Goal: Understand process/instructions

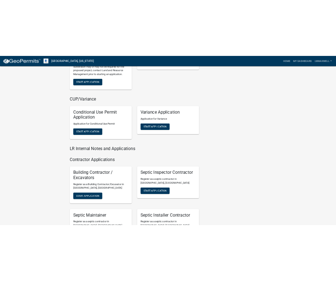
scroll to position [1026, 0]
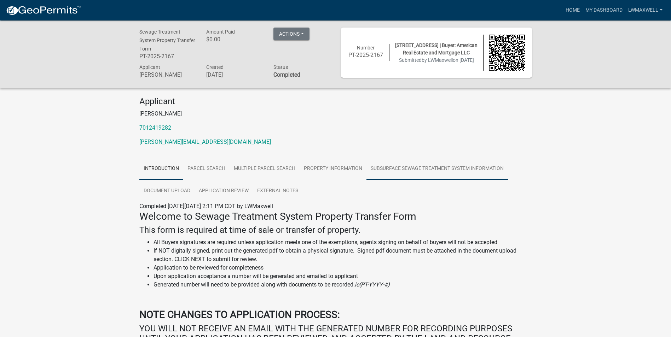
click at [341, 169] on link "Subsurface Sewage Treatment System Information" at bounding box center [436, 169] width 141 height 23
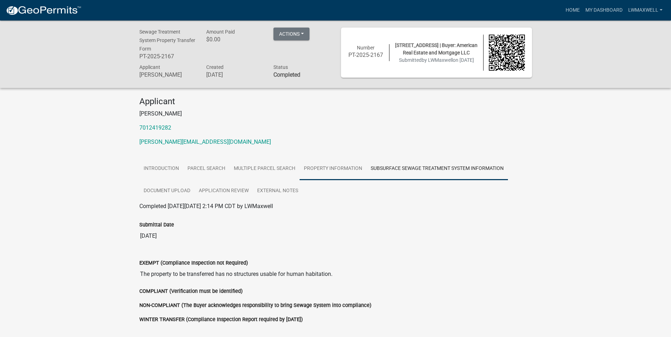
click at [341, 169] on link "Property Information" at bounding box center [333, 169] width 67 height 23
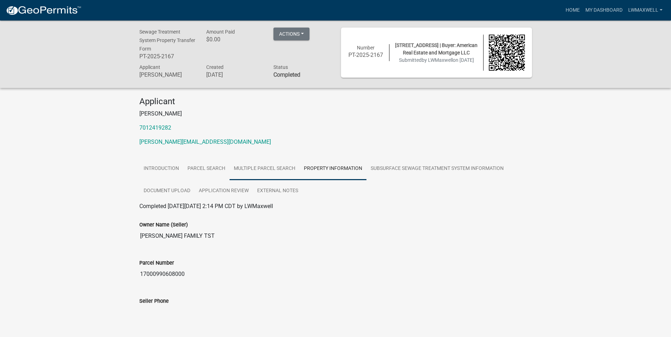
click at [266, 173] on link "Multiple Parcel Search" at bounding box center [265, 169] width 70 height 23
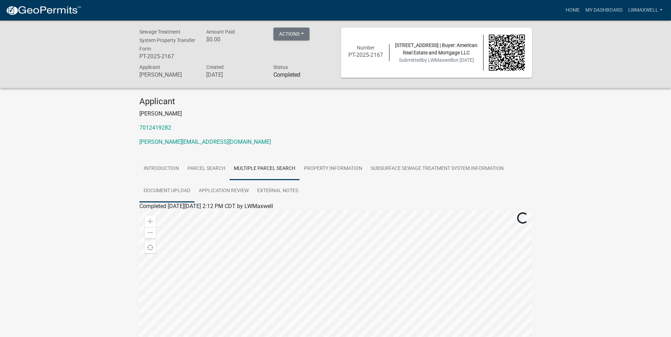
click at [172, 187] on link "Document Upload" at bounding box center [166, 191] width 55 height 23
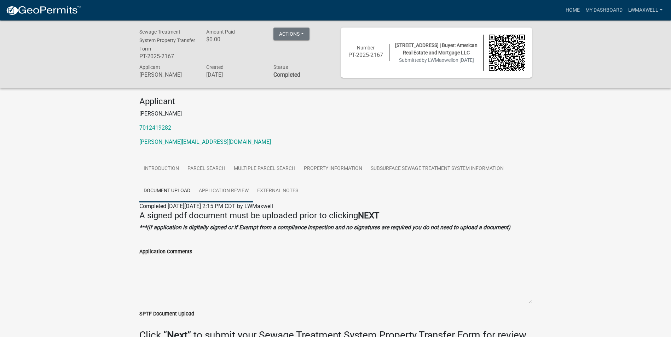
click at [229, 194] on link "Application Review" at bounding box center [224, 191] width 58 height 23
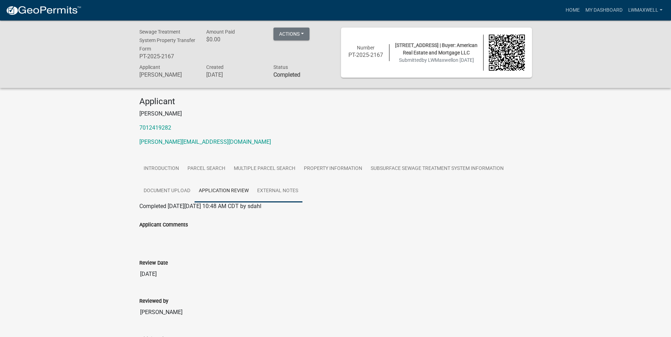
click at [264, 189] on link "External Notes" at bounding box center [278, 191] width 50 height 23
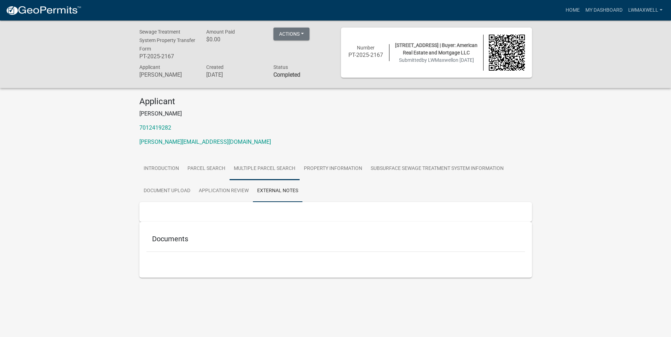
click at [250, 171] on link "Multiple Parcel Search" at bounding box center [265, 169] width 70 height 23
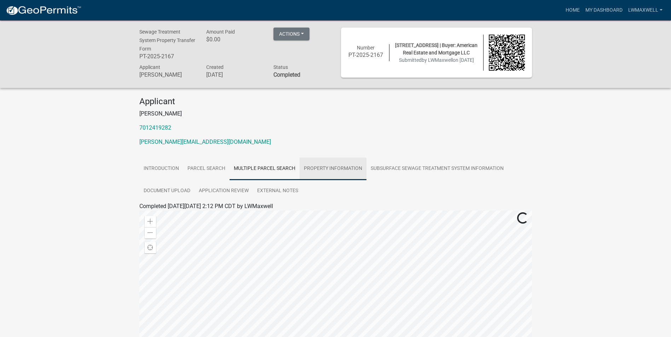
click at [319, 173] on link "Property Information" at bounding box center [333, 169] width 67 height 23
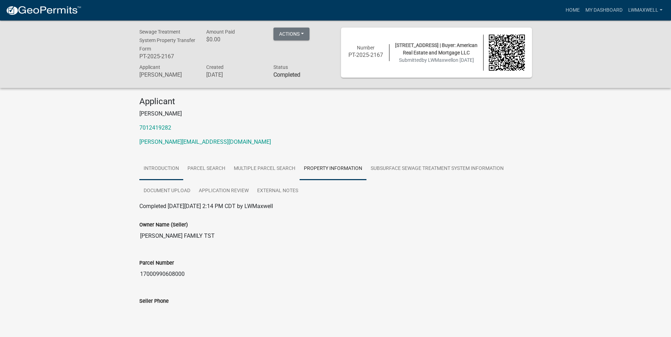
click at [172, 169] on link "Introduction" at bounding box center [161, 169] width 44 height 23
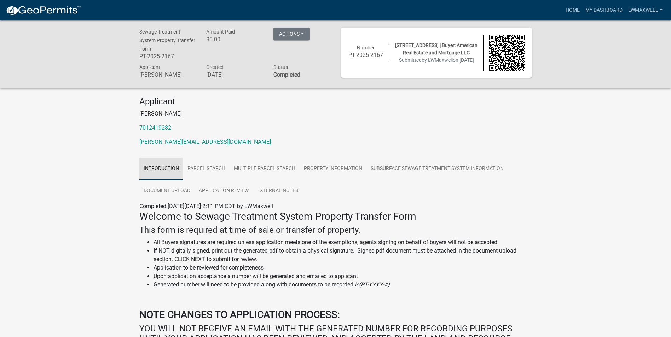
click at [166, 170] on link "Introduction" at bounding box center [161, 169] width 44 height 23
drag, startPoint x: 166, startPoint y: 170, endPoint x: 172, endPoint y: 169, distance: 5.7
click at [167, 169] on link "Introduction" at bounding box center [161, 169] width 44 height 23
